Goal: Task Accomplishment & Management: Complete application form

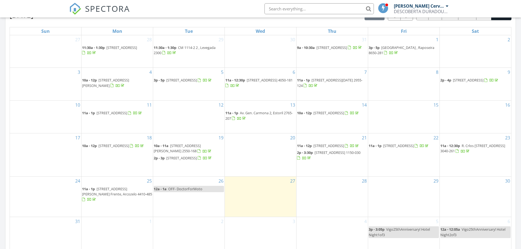
scroll to position [280, 0]
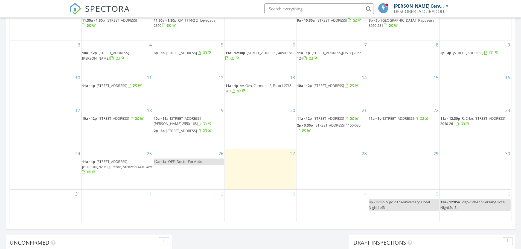
click at [340, 170] on div "28" at bounding box center [332, 169] width 71 height 40
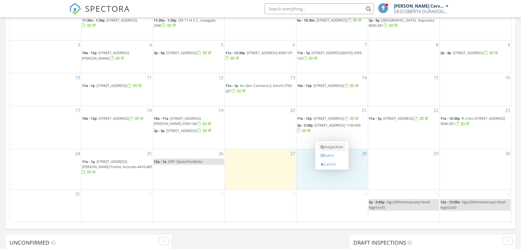
click at [329, 147] on link "Inspection" at bounding box center [332, 147] width 28 height 9
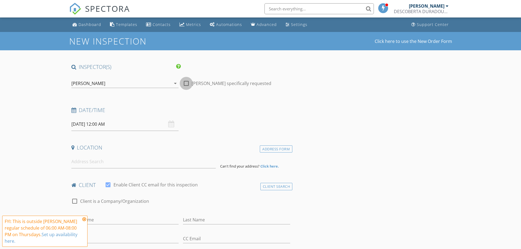
click at [185, 85] on div at bounding box center [186, 83] width 9 height 9
checkbox input "true"
click at [128, 124] on input "[DATE] 12:00 AM" at bounding box center [124, 124] width 107 height 13
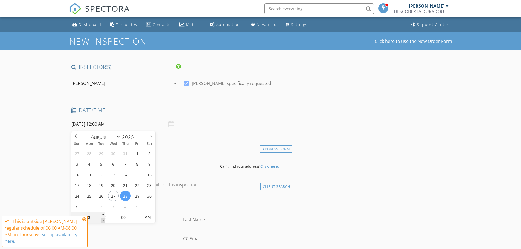
type input "11"
click at [103, 221] on span at bounding box center [103, 220] width 4 height 5
type input "[DATE] 11:00 AM"
click at [150, 216] on span "PM" at bounding box center [147, 217] width 15 height 11
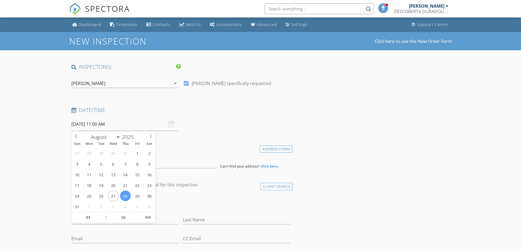
click at [259, 123] on div "Date/Time 28/08/2025 11:00 AM" at bounding box center [181, 119] width 224 height 24
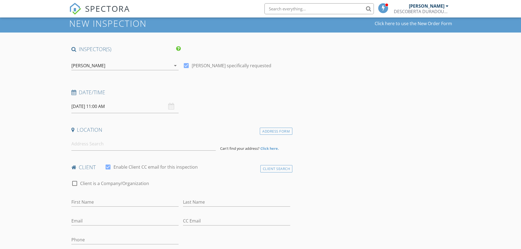
scroll to position [27, 0]
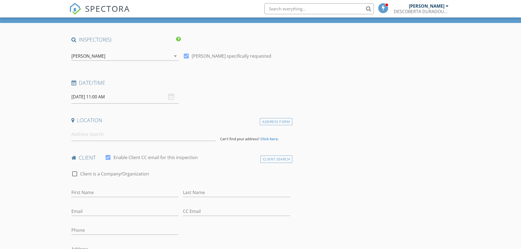
click at [275, 139] on strong "Click here." at bounding box center [269, 139] width 19 height 5
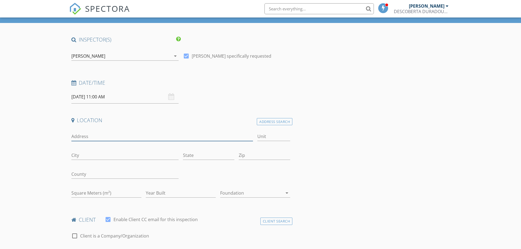
click at [123, 137] on input "Address" at bounding box center [162, 136] width 182 height 9
paste input "Rua Padre Frazão, n°12 2500-690 Salir do Porto"
drag, startPoint x: 141, startPoint y: 136, endPoint x: 176, endPoint y: 138, distance: 35.0
click at [176, 138] on input "Rua Padre Frazão, n°12 2500-690 Salir do Porto" at bounding box center [162, 136] width 182 height 9
type input "Rua Padre Frazão, n°12 2500-690"
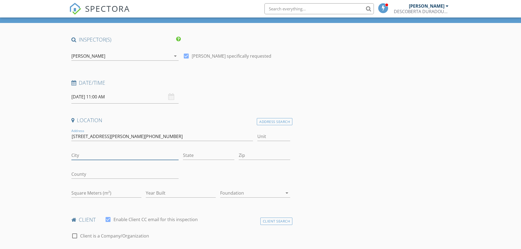
click at [131, 155] on input "City" at bounding box center [124, 155] width 107 height 9
paste input "Salir do Porto"
type input "Salir do Porto"
click at [199, 154] on input "State" at bounding box center [208, 155] width 51 height 9
type input "Leiria"
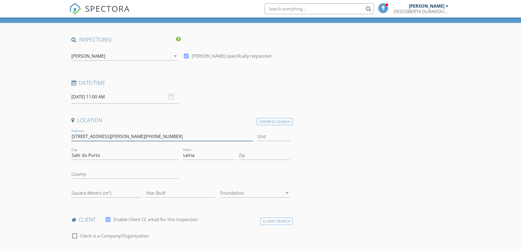
drag, startPoint x: 120, startPoint y: 137, endPoint x: 143, endPoint y: 138, distance: 23.0
click at [143, 138] on input "Rua Padre Frazão, n°12 2500-690" at bounding box center [162, 136] width 182 height 9
type input "Rua Padre Frazão, n°12"
click at [271, 156] on input "Zip" at bounding box center [264, 155] width 51 height 9
paste input "2500-690"
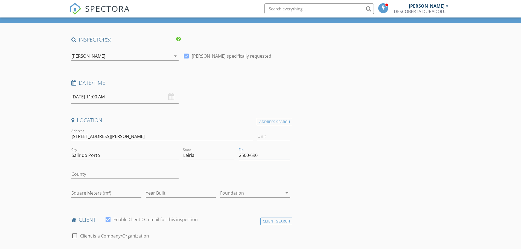
type input "2500-690"
click at [113, 137] on input "Rua Padre Frazão, n°12" at bounding box center [162, 136] width 182 height 9
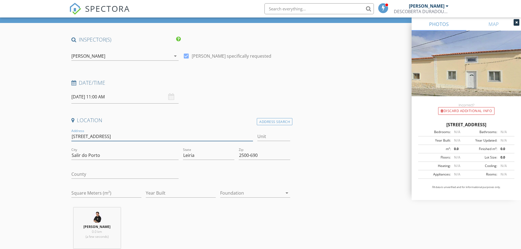
type input "[STREET_ADDRESS]"
click at [110, 175] on input "County" at bounding box center [124, 174] width 107 height 9
type input "[GEOGRAPHIC_DATA]"
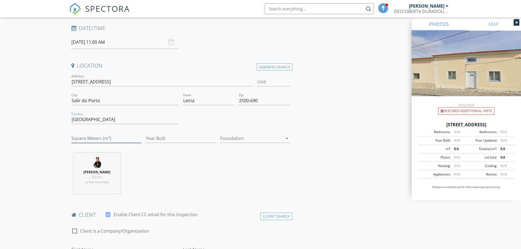
click at [87, 138] on input "Square Meters (m²)" at bounding box center [106, 138] width 70 height 9
click at [89, 139] on input "Square Meters (m²)" at bounding box center [106, 138] width 70 height 9
type input "232"
click at [167, 138] on input "Year Built" at bounding box center [181, 138] width 70 height 9
click at [268, 139] on div at bounding box center [251, 138] width 62 height 9
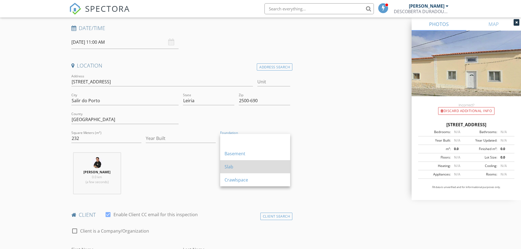
click at [270, 168] on div "Slab" at bounding box center [255, 167] width 61 height 7
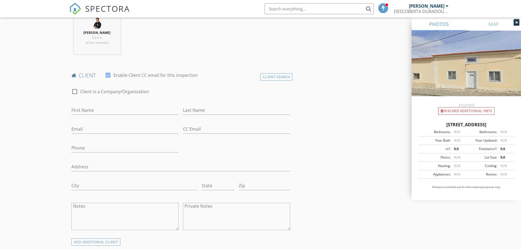
scroll to position [246, 0]
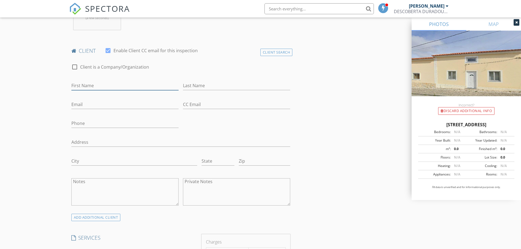
click at [97, 86] on input "First Name" at bounding box center [124, 85] width 107 height 9
click at [100, 85] on input "First Name" at bounding box center [124, 85] width 107 height 9
paste input "[PERSON_NAME]"
click at [91, 86] on input "[PERSON_NAME]" at bounding box center [124, 85] width 107 height 9
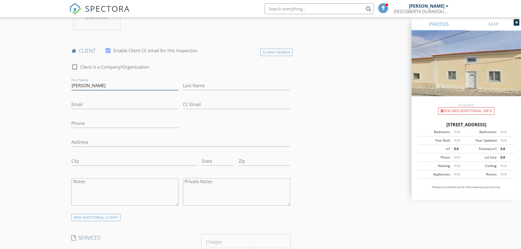
type input "[PERSON_NAME]"
click at [225, 85] on input "Last Name" at bounding box center [236, 85] width 107 height 9
paste input "Pidcoke"
type input "Pidcoke"
click at [140, 103] on input "Email" at bounding box center [124, 104] width 107 height 9
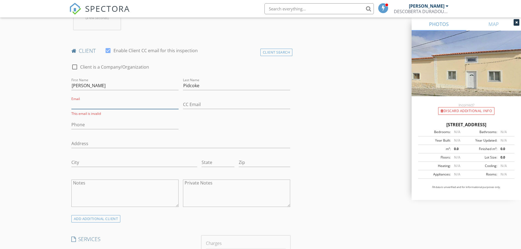
click at [110, 104] on input "Email" at bounding box center [124, 104] width 107 height 9
paste input "[EMAIL_ADDRESS][DOMAIN_NAME]"
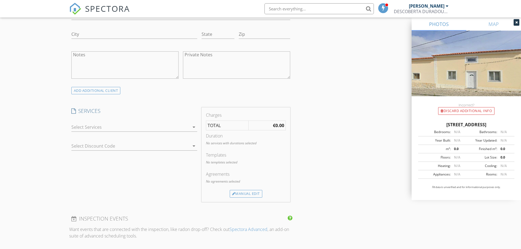
scroll to position [410, 0]
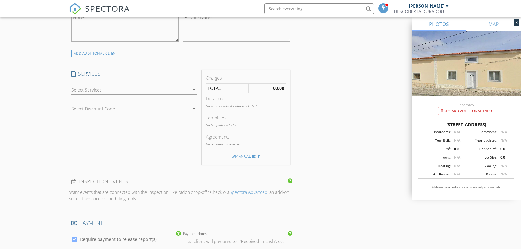
type input "[EMAIL_ADDRESS][DOMAIN_NAME]"
click at [163, 87] on div at bounding box center [130, 90] width 118 height 9
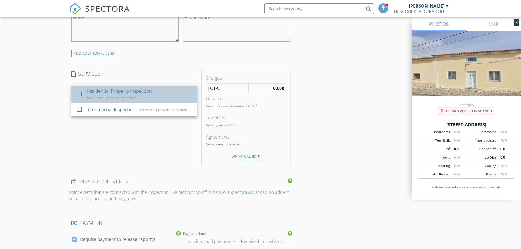
click at [94, 96] on div "Residential Property Inspection" at bounding box center [112, 98] width 50 height 4
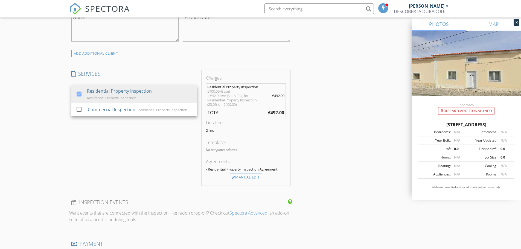
click at [342, 123] on div "INSPECTOR(S) check_box Michael P. Cervantes PRIMARY Michael P. Cervantes arrow_…" at bounding box center [260, 119] width 383 height 932
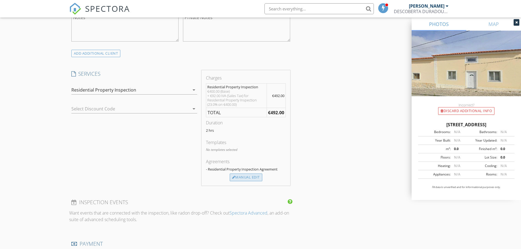
click at [249, 179] on div "Manual Edit" at bounding box center [246, 178] width 33 height 8
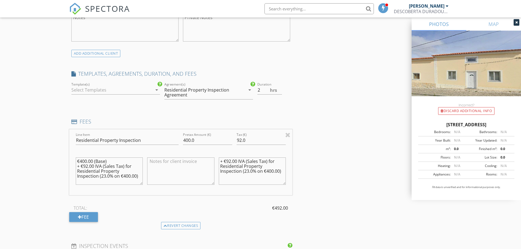
click at [106, 91] on div at bounding box center [111, 90] width 81 height 9
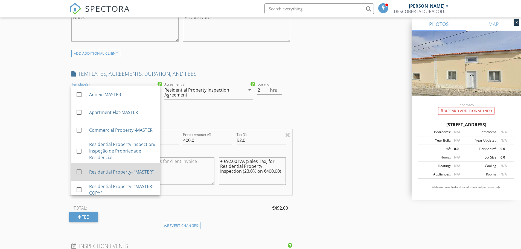
click at [104, 172] on div "Residential Property- "MASTER"" at bounding box center [122, 172] width 66 height 7
click at [345, 99] on div "INSPECTOR(S) check_box Michael P. Cervantes PRIMARY Michael P. Cervantes arrow_…" at bounding box center [260, 141] width 383 height 976
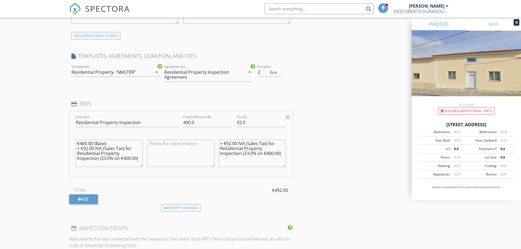
scroll to position [438, 0]
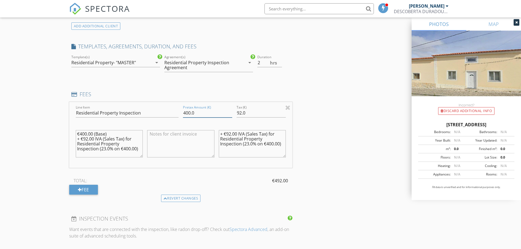
drag, startPoint x: 195, startPoint y: 113, endPoint x: 185, endPoint y: 113, distance: 10.4
click at [185, 113] on input "400.0" at bounding box center [207, 113] width 49 height 9
type input "4"
paste input "578.23"
type input "578.23"
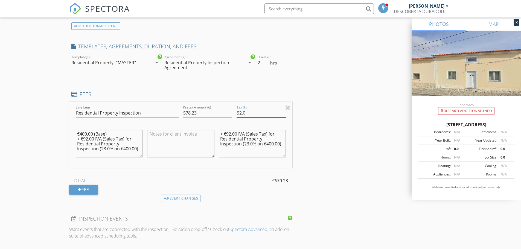
drag, startPoint x: 250, startPoint y: 112, endPoint x: 236, endPoint y: 112, distance: 14.2
click at [236, 112] on div "Tax (€) 92.0" at bounding box center [261, 113] width 54 height 19
type input "132.99"
drag, startPoint x: 77, startPoint y: 135, endPoint x: 140, endPoint y: 164, distance: 69.7
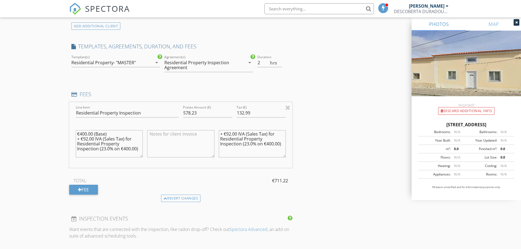
click at [140, 164] on div "€400.00 (Base) + €92.00 IVA (Sales Tax) for Residential Property Inspection (23…" at bounding box center [109, 147] width 67 height 38
type textarea "t"
type textarea "Total: €711.22"
drag, startPoint x: 219, startPoint y: 134, endPoint x: 279, endPoint y: 133, distance: 59.4
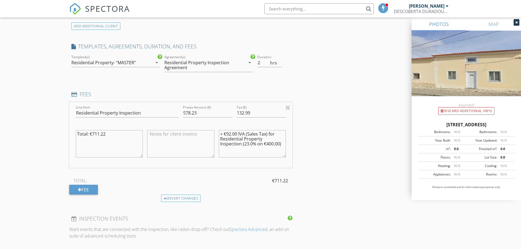
click at [279, 133] on textarea "+ €92.00 IVA (Sales Tax) for Residential Property Inspection (23.0% on €400.00)" at bounding box center [252, 143] width 67 height 27
drag, startPoint x: 261, startPoint y: 135, endPoint x: 261, endPoint y: 141, distance: 5.5
click at [260, 135] on textarea "Residential Property Inspection (23.0% on €400.00)" at bounding box center [252, 143] width 67 height 27
drag, startPoint x: 263, startPoint y: 140, endPoint x: 221, endPoint y: 140, distance: 41.6
click at [219, 140] on textarea "Residential Property Inspection (23.0% on €400.00)" at bounding box center [252, 143] width 67 height 27
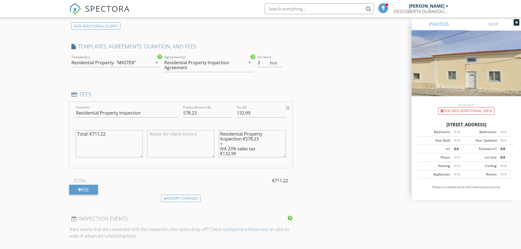
click at [243, 141] on textarea "Residential Property Inspection €578.23 + IVA 23% sales tax €132.99" at bounding box center [252, 143] width 67 height 27
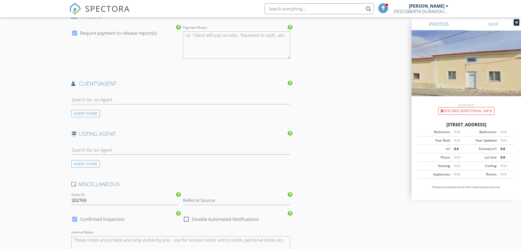
scroll to position [684, 0]
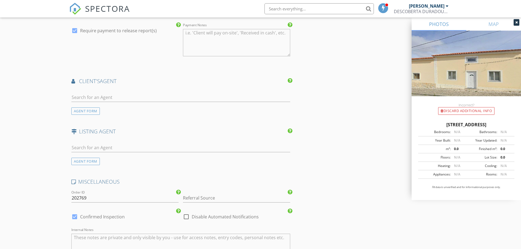
type textarea "Residential Property Inspection €578.23 + IVA 23% sales tax €132.99"
click at [125, 97] on input "text" at bounding box center [180, 97] width 219 height 9
type input "fil"
click at [105, 104] on li "Filipa Rilho Advogada" at bounding box center [181, 109] width 219 height 15
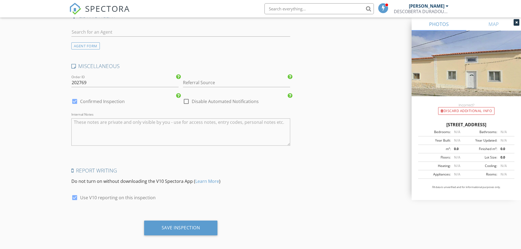
scroll to position [928, 0]
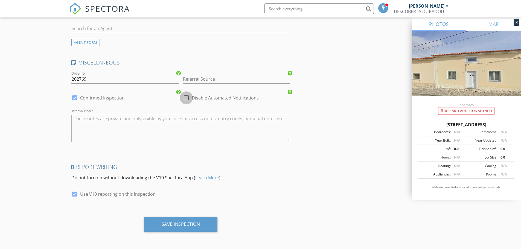
click at [189, 98] on div at bounding box center [186, 97] width 9 height 9
checkbox input "true"
click at [182, 227] on div "Save Inspection" at bounding box center [181, 224] width 74 height 15
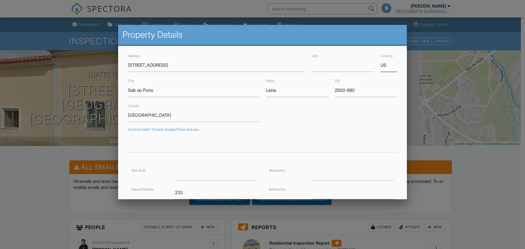
click at [368, 68] on div "Address Rua Padre Frazão N° 12 Unit Country US" at bounding box center [263, 62] width 276 height 19
type input "[GEOGRAPHIC_DATA]"
click at [343, 129] on div "Incorrect data? Disable Google/Zillow lookups." at bounding box center [262, 130] width 269 height 4
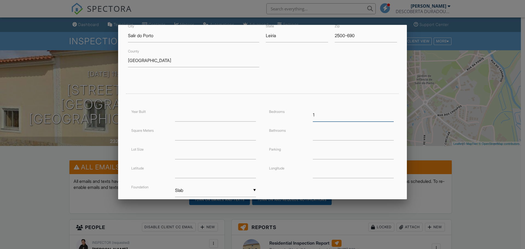
click at [389, 114] on input "1" at bounding box center [353, 114] width 81 height 13
click at [389, 114] on input "2" at bounding box center [353, 114] width 81 height 13
click at [389, 114] on input "3" at bounding box center [353, 114] width 81 height 13
click at [389, 114] on input "4" at bounding box center [353, 114] width 81 height 13
click at [389, 114] on input "5" at bounding box center [353, 114] width 81 height 13
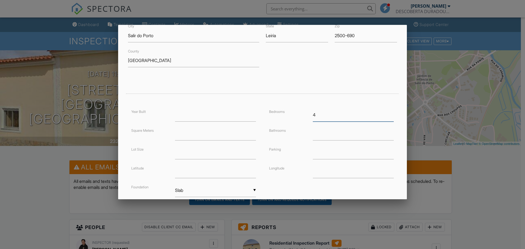
click at [389, 117] on input "4" at bounding box center [353, 114] width 81 height 13
type input "3"
click at [389, 117] on input "3" at bounding box center [353, 114] width 81 height 13
click at [388, 132] on input "0.25" at bounding box center [353, 133] width 81 height 13
click at [388, 132] on input "0.5" at bounding box center [353, 133] width 81 height 13
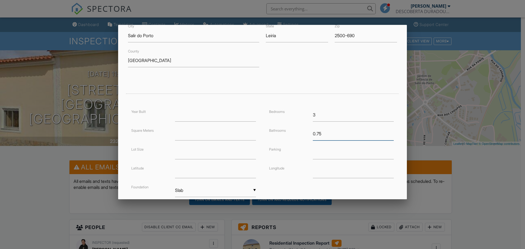
click at [388, 132] on input "0.75" at bounding box center [353, 133] width 81 height 13
click at [388, 132] on input "1" at bounding box center [353, 133] width 81 height 13
click at [388, 132] on input "1.25" at bounding box center [353, 133] width 81 height 13
click at [388, 132] on input "1.5" at bounding box center [353, 133] width 81 height 13
click at [388, 132] on input "1.75" at bounding box center [353, 133] width 81 height 13
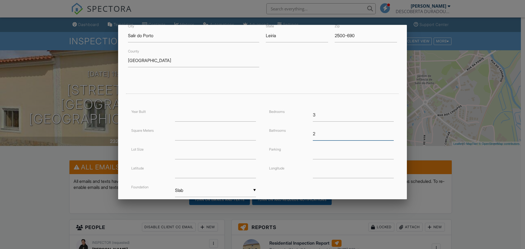
type input "2"
click at [388, 132] on input "2" at bounding box center [353, 133] width 81 height 13
click at [361, 155] on input "text" at bounding box center [353, 152] width 81 height 13
type input "Garage"
click at [190, 135] on input "number" at bounding box center [215, 133] width 81 height 13
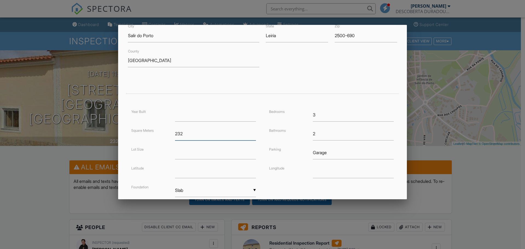
type input "232"
click at [198, 156] on input "number" at bounding box center [215, 152] width 81 height 13
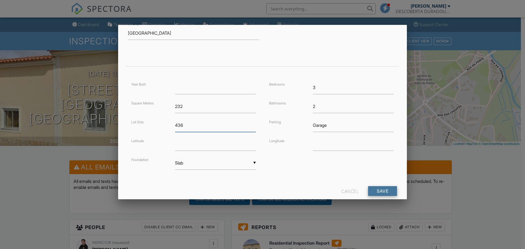
type input "436"
click at [375, 189] on input "Save" at bounding box center [382, 191] width 29 height 10
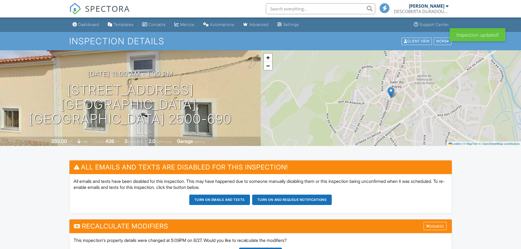
click at [276, 248] on div "UPDATE Modifiers" at bounding box center [260, 253] width 43 height 10
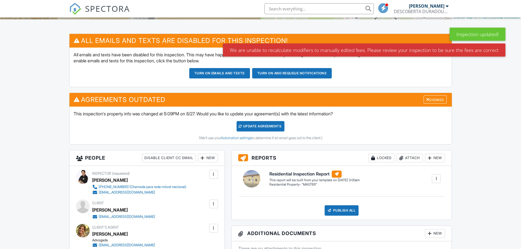
scroll to position [137, 0]
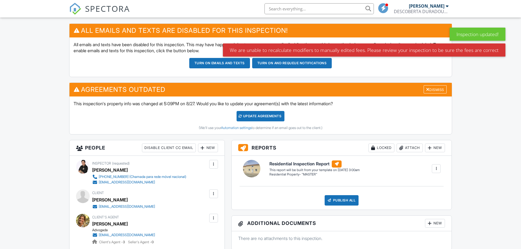
click at [267, 118] on div "Update Agreements" at bounding box center [261, 116] width 48 height 10
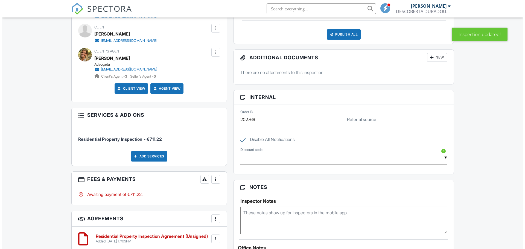
scroll to position [246, 0]
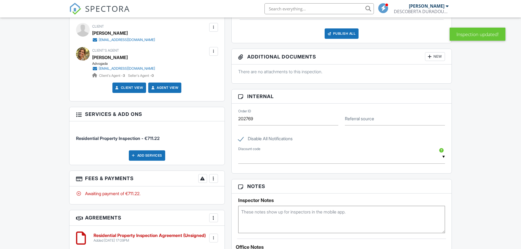
click at [213, 179] on div at bounding box center [213, 178] width 5 height 5
click at [239, 195] on li "Edit Fees & Payments" at bounding box center [241, 196] width 57 height 14
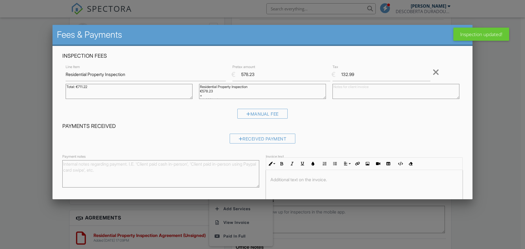
click at [321, 180] on p at bounding box center [365, 180] width 188 height 6
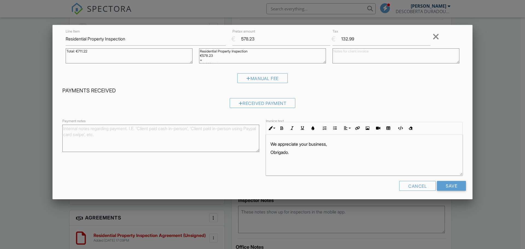
scroll to position [38, 0]
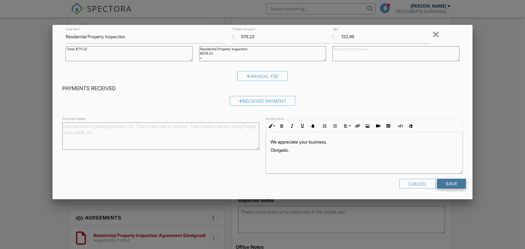
click at [452, 183] on input "Save" at bounding box center [451, 184] width 29 height 10
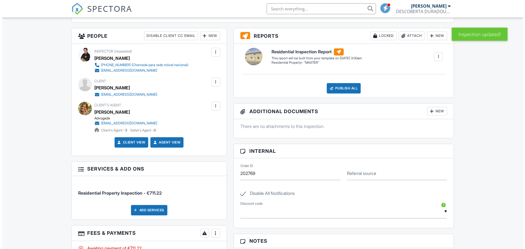
scroll to position [145, 0]
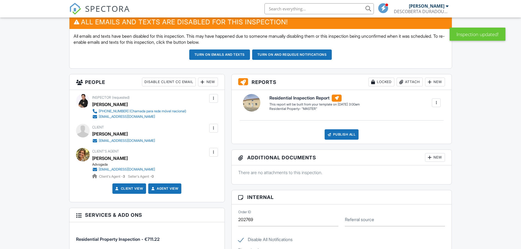
click at [215, 128] on div at bounding box center [213, 128] width 5 height 5
click at [205, 156] on li "Resend Confirmation Email" at bounding box center [184, 159] width 61 height 14
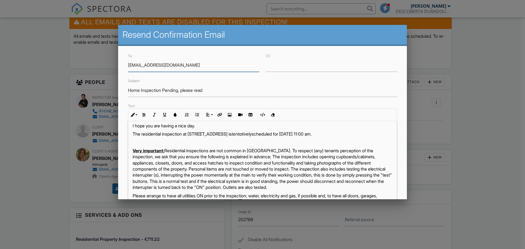
scroll to position [0, 0]
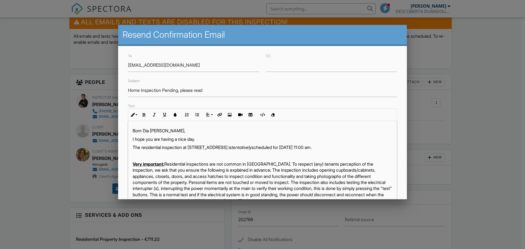
click at [252, 146] on em "tentatively" at bounding box center [242, 147] width 20 height 5
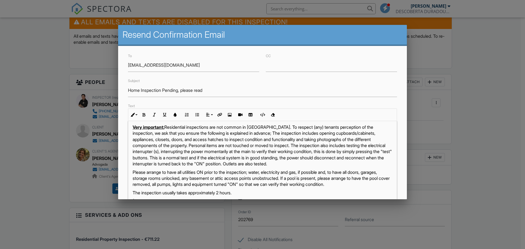
scroll to position [27, 0]
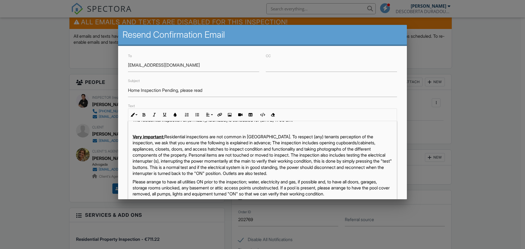
click at [140, 131] on p at bounding box center [263, 128] width 260 height 6
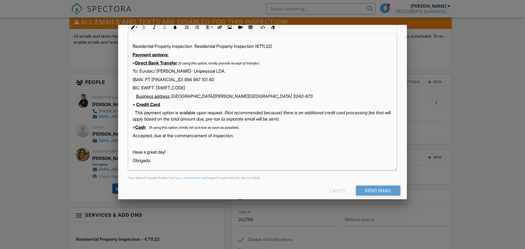
scroll to position [94, 0]
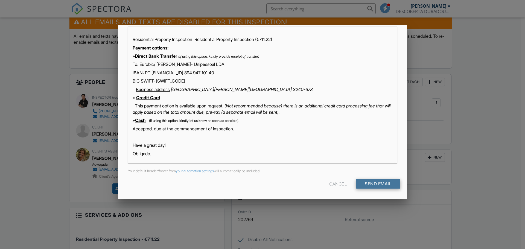
click at [387, 184] on input "Send Email" at bounding box center [378, 184] width 44 height 10
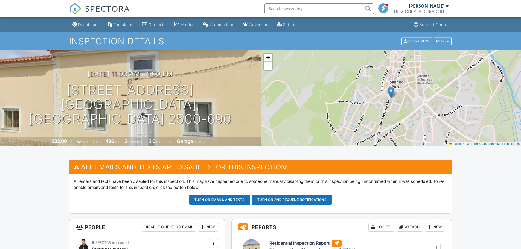
click at [99, 29] on link "Dashboard" at bounding box center [85, 25] width 31 height 10
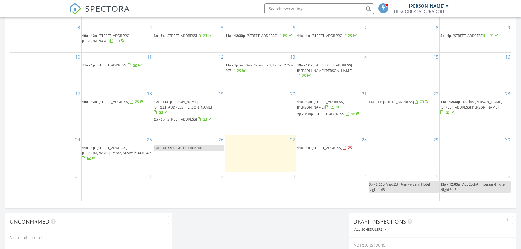
scroll to position [301, 0]
click at [342, 150] on span "[STREET_ADDRESS]" at bounding box center [327, 147] width 31 height 5
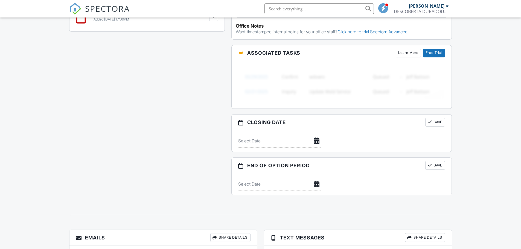
scroll to position [520, 0]
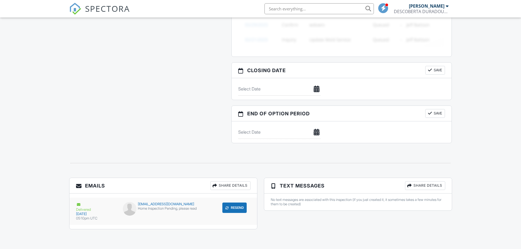
click at [174, 204] on div "[EMAIL_ADDRESS][DOMAIN_NAME]" at bounding box center [163, 204] width 81 height 4
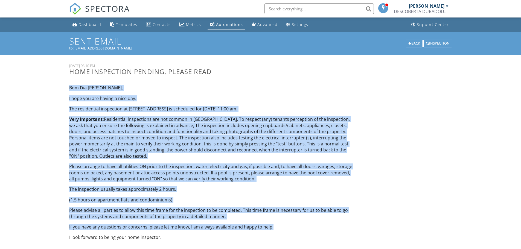
drag, startPoint x: 70, startPoint y: 88, endPoint x: 288, endPoint y: 226, distance: 258.2
copy div "Lor Ips Dolor, S amet con adi elitse d eius tem. Inc utlaboreetd magnaaliqu en …"
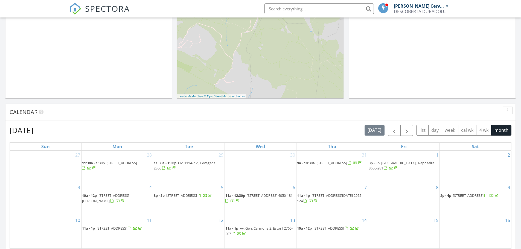
scroll to position [274, 0]
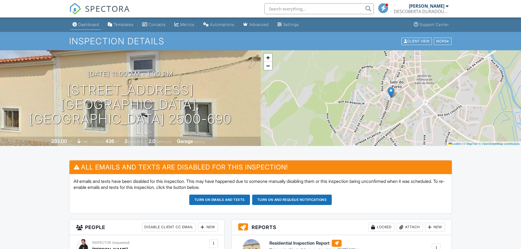
click at [83, 25] on div "Dashboard" at bounding box center [88, 24] width 21 height 5
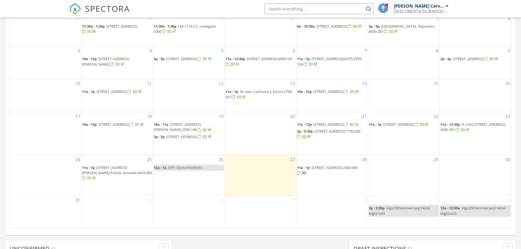
scroll to position [301, 0]
